Goal: Navigation & Orientation: Find specific page/section

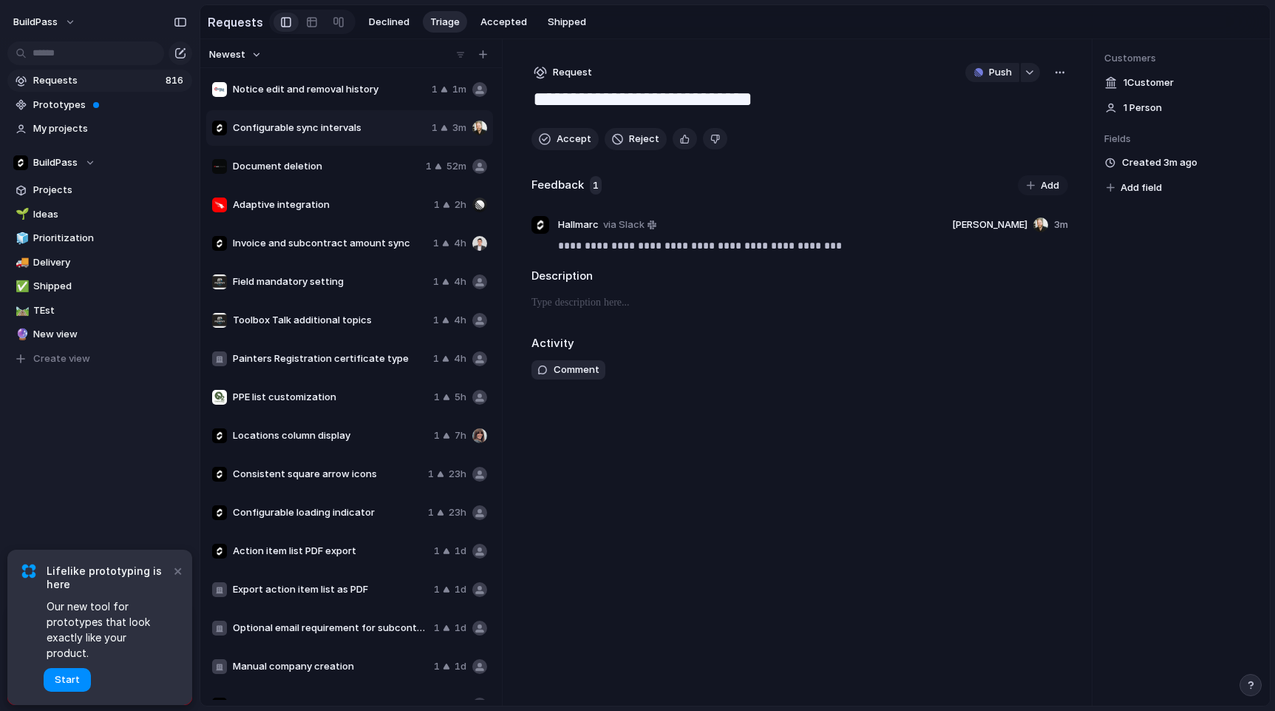
drag, startPoint x: 173, startPoint y: 586, endPoint x: 102, endPoint y: 636, distance: 86.6
click at [115, 614] on div "× Lifelike prototyping is here Our new tool for prototypes that look exactly li…" at bounding box center [99, 626] width 185 height 155
click at [83, 676] on button "Start" at bounding box center [67, 680] width 47 height 24
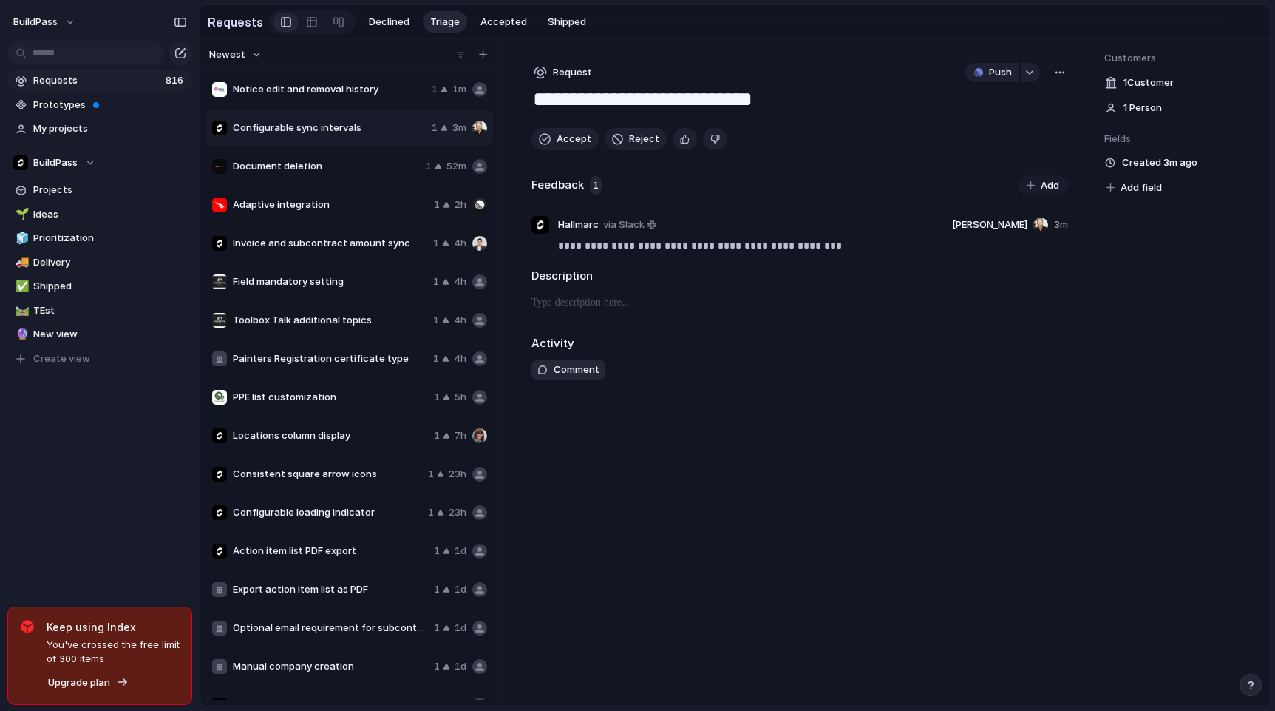
click at [172, 495] on div "BuildPass Requests 816 Prototypes My projects BuildPass Projects 🌱 Ideas 🧊 Prio…" at bounding box center [100, 355] width 200 height 711
click at [106, 80] on span "Requests" at bounding box center [97, 80] width 128 height 15
type textarea "**********"
click at [109, 100] on span "Prototypes" at bounding box center [110, 105] width 154 height 15
click at [64, 475] on div "Requests 816 Prototypes My projects BuildPass Projects 🌱 Ideas 🧊 Prioritization…" at bounding box center [100, 244] width 200 height 489
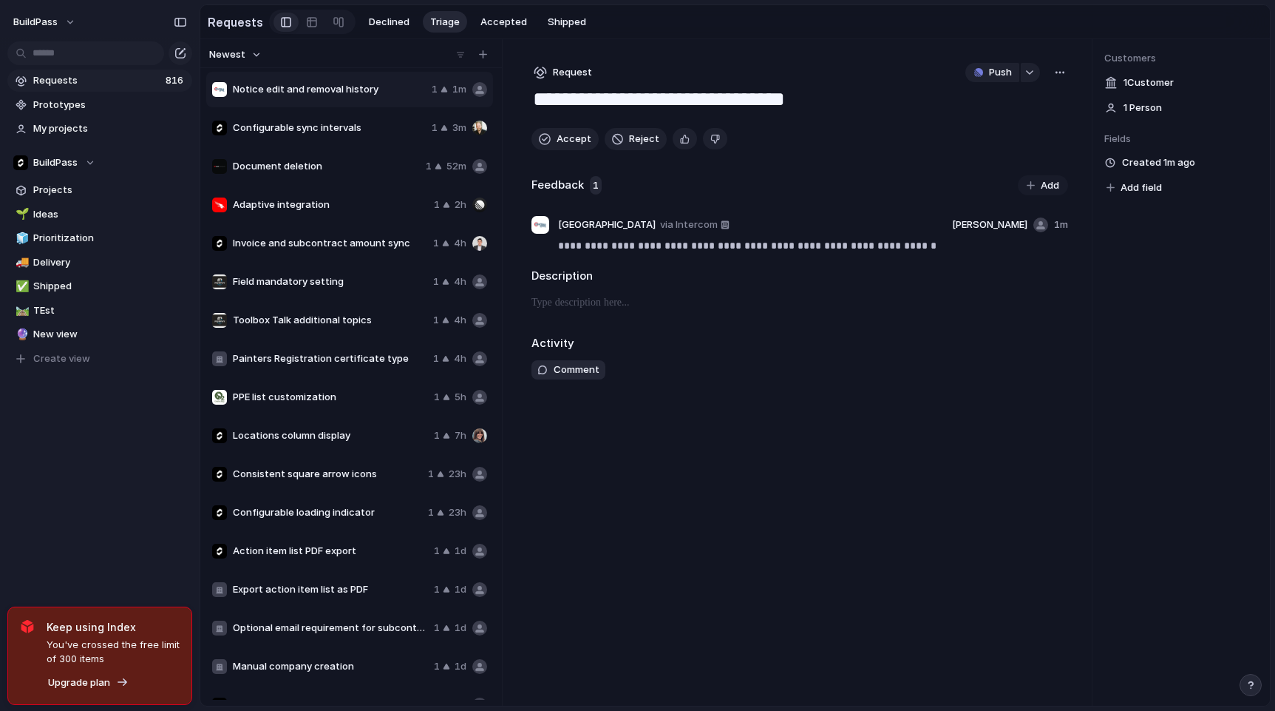
click at [81, 90] on link "Requests 816" at bounding box center [99, 81] width 185 height 22
click at [80, 95] on link "Prototypes" at bounding box center [99, 105] width 185 height 22
click at [89, 125] on span "My projects" at bounding box center [110, 128] width 154 height 15
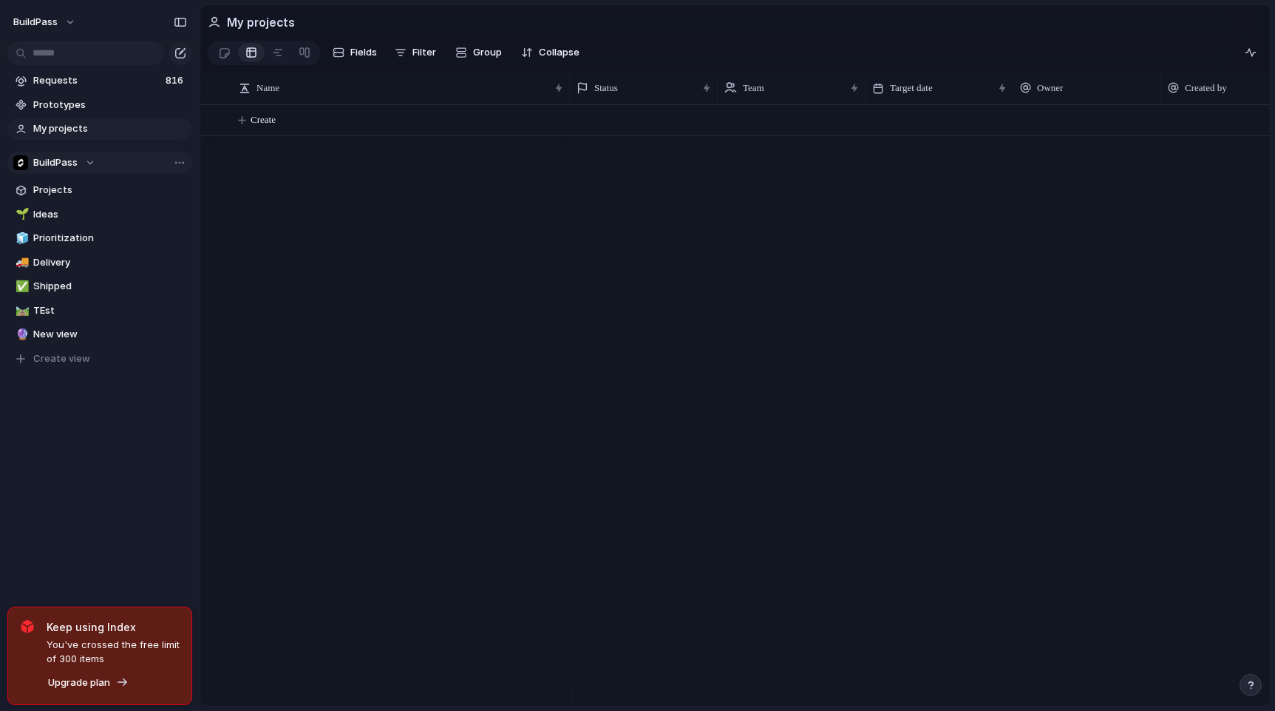
click at [102, 155] on button "BuildPass" at bounding box center [99, 163] width 185 height 22
drag, startPoint x: 108, startPoint y: 143, endPoint x: 108, endPoint y: 153, distance: 10.4
click at [108, 143] on div "BuildPass Create new team" at bounding box center [637, 355] width 1275 height 711
click at [87, 192] on span "Projects" at bounding box center [110, 190] width 154 height 15
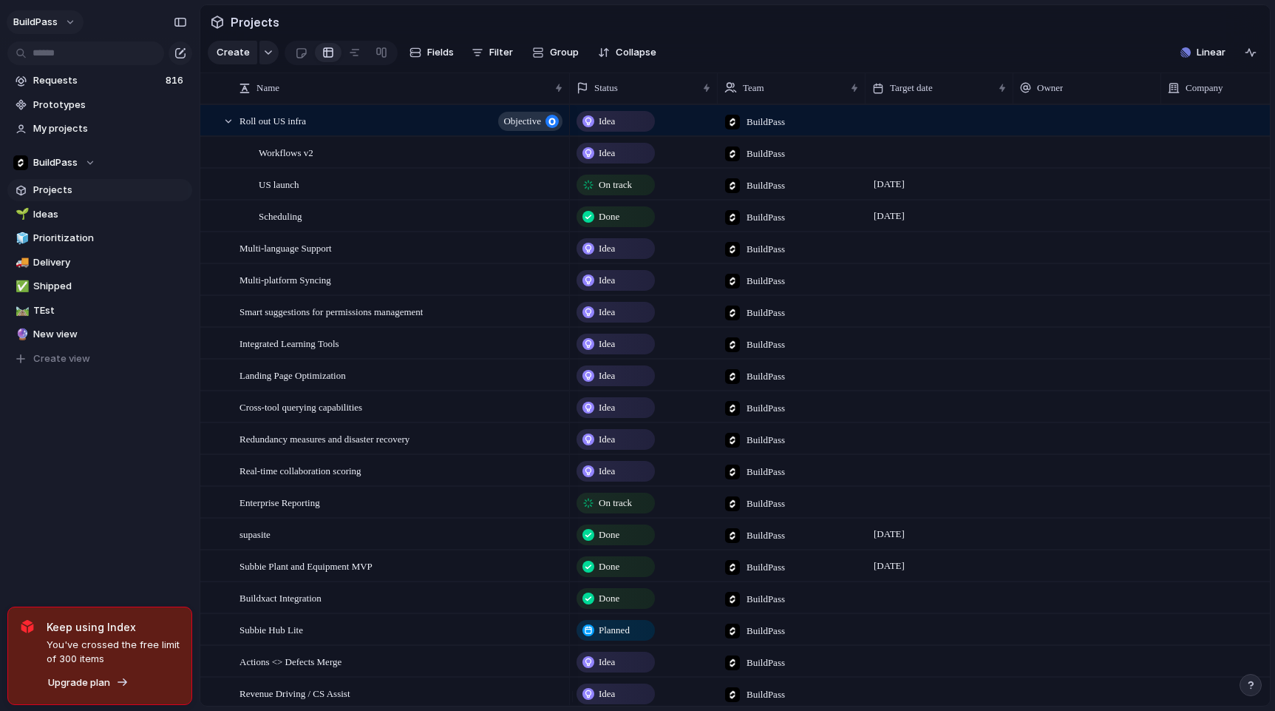
click at [73, 19] on button "BuildPass" at bounding box center [45, 22] width 77 height 24
click at [73, 19] on div "Settings Invite members Change theme Sign out" at bounding box center [637, 355] width 1275 height 711
click at [177, 20] on div "button" at bounding box center [180, 22] width 13 height 10
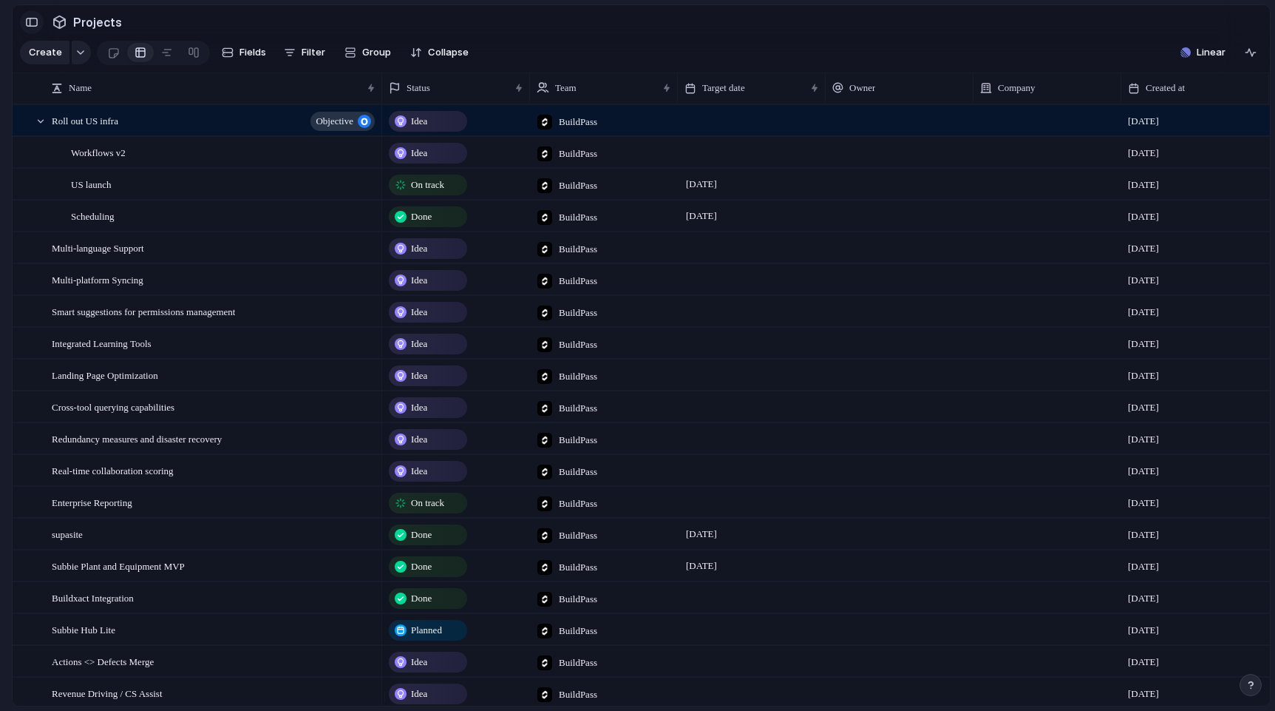
click at [35, 21] on div "button" at bounding box center [31, 22] width 13 height 10
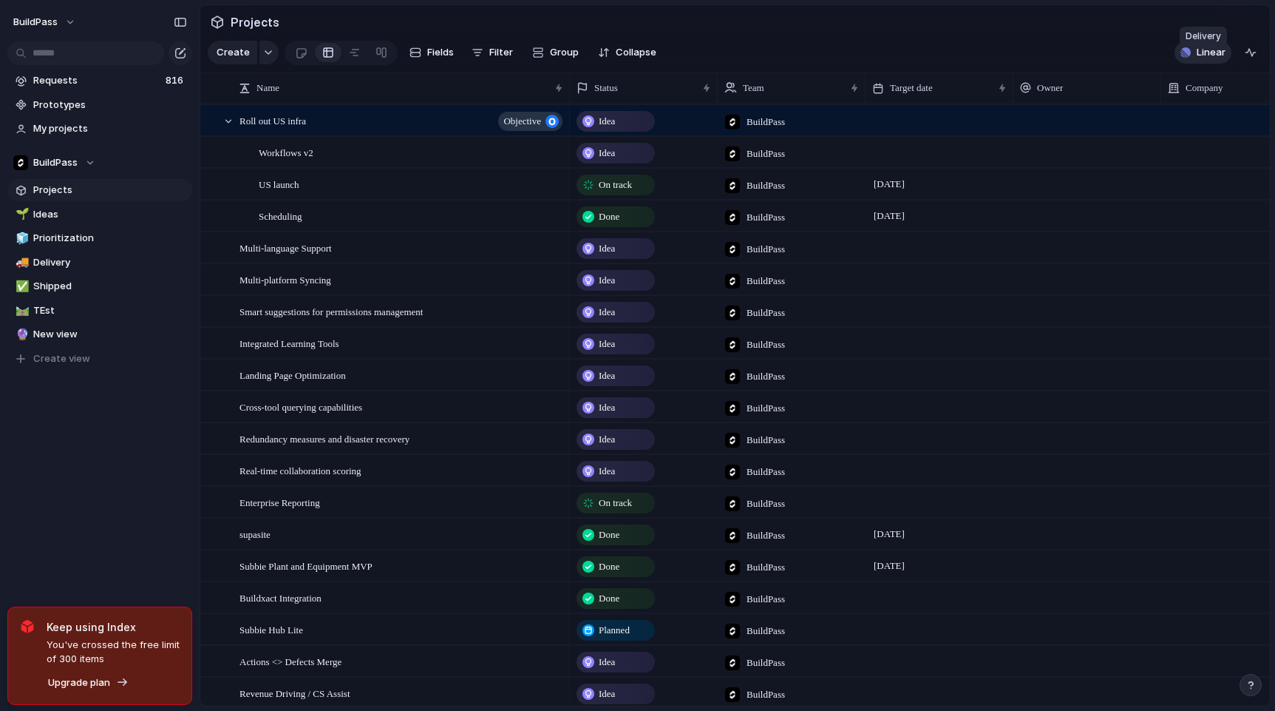
click at [1202, 60] on span "Linear" at bounding box center [1211, 52] width 29 height 15
click at [1202, 60] on div "Projects 3 Initiatives 7 Add all Scheduling v2 - QoL Add US Market Adapation Ad…" at bounding box center [637, 355] width 1275 height 711
